Goal: Find specific page/section: Find specific page/section

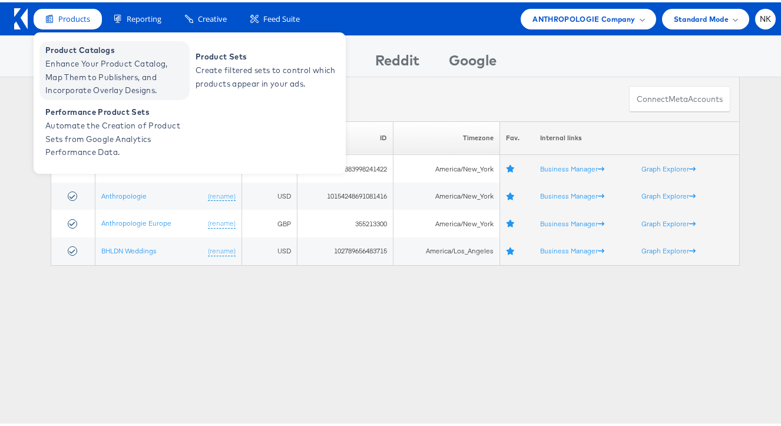
click at [69, 53] on span "Product Catalogs" at bounding box center [115, 48] width 141 height 14
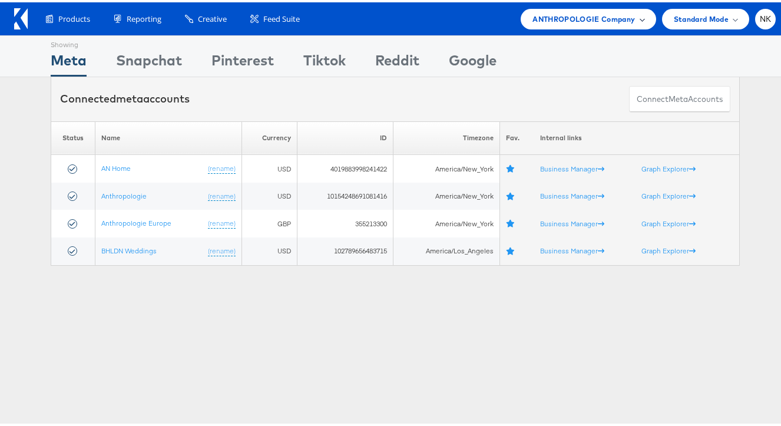
click at [557, 12] on span "ANTHROPOLOGIE Company" at bounding box center [584, 17] width 102 height 12
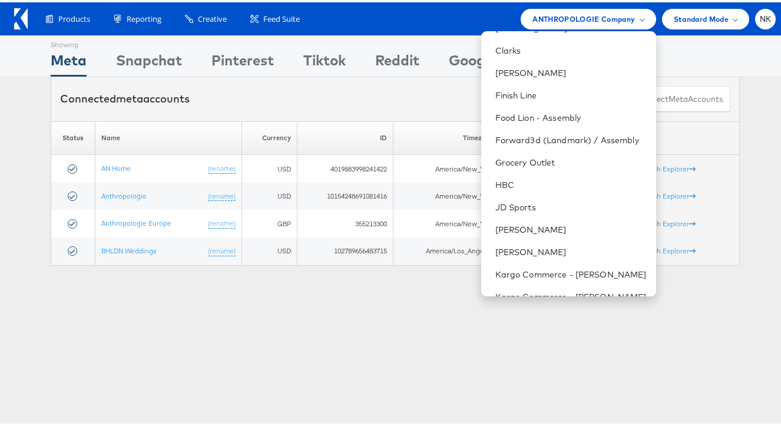
scroll to position [366, 0]
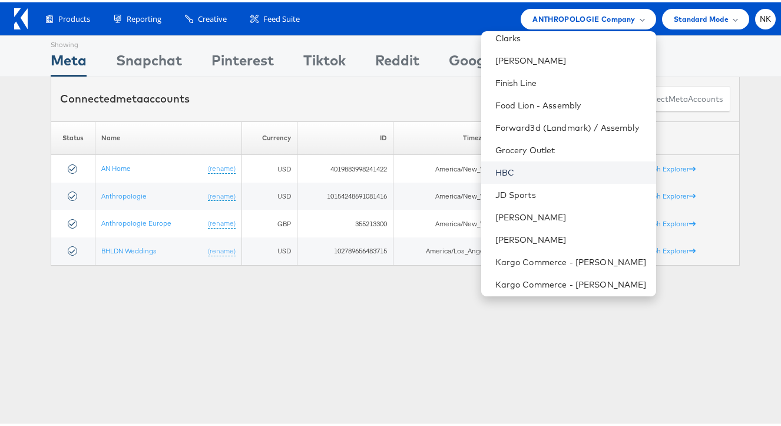
click at [511, 174] on link "HBC" at bounding box center [570, 170] width 151 height 12
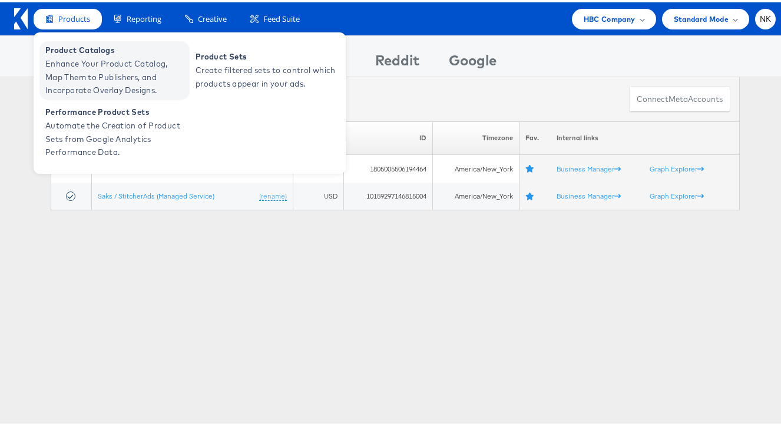
click at [96, 55] on span "Enhance Your Product Catalog, Map Them to Publishers, and Incorporate Overlay D…" at bounding box center [115, 75] width 141 height 40
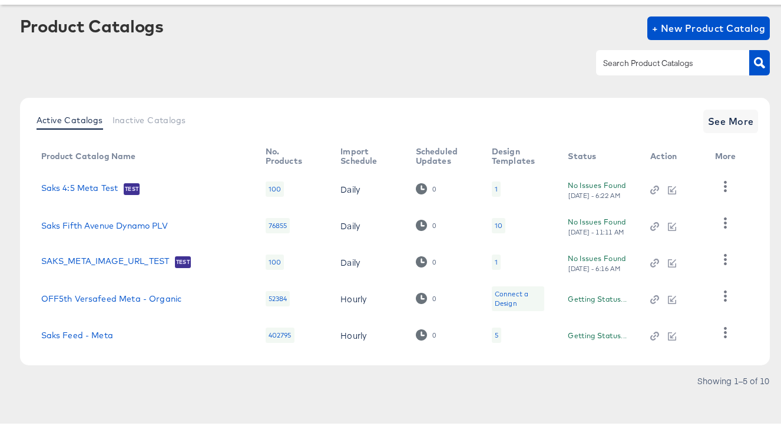
scroll to position [58, 0]
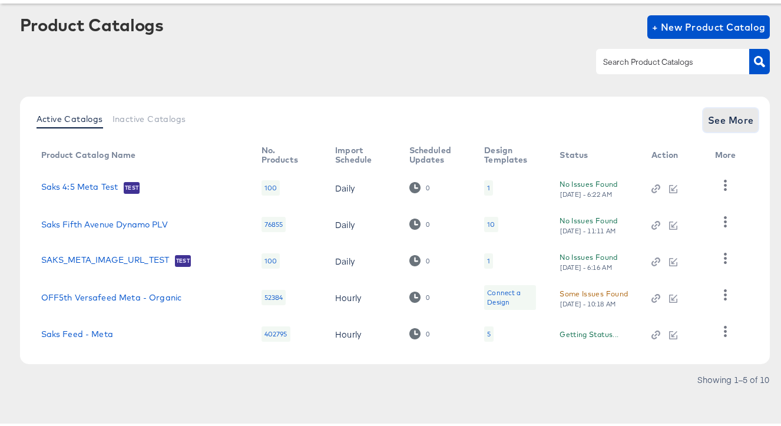
click at [742, 111] on span "See More" at bounding box center [731, 118] width 46 height 16
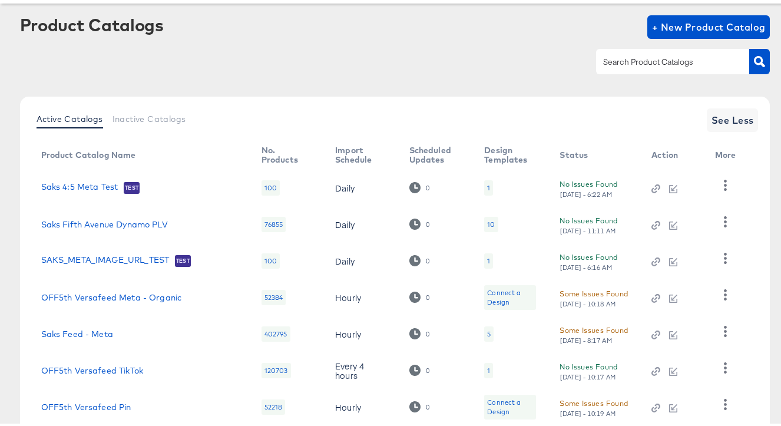
scroll to position [251, 0]
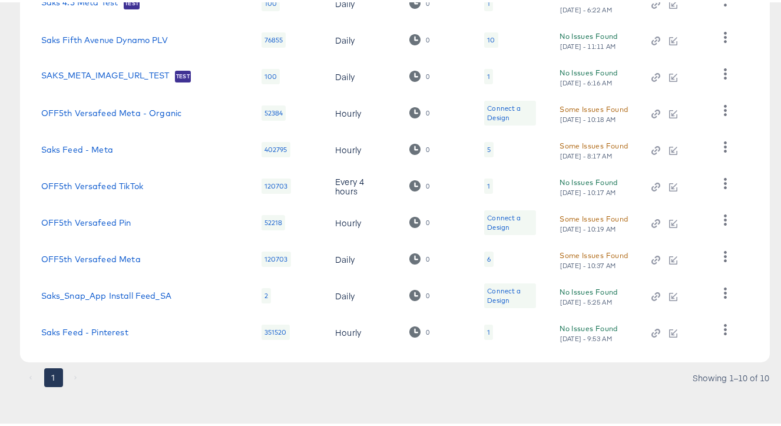
click at [128, 254] on td "OFF5th Versafeed Meta" at bounding box center [142, 257] width 220 height 37
click at [127, 252] on link "OFF5th Versafeed Meta" at bounding box center [91, 256] width 100 height 9
